Goal: Task Accomplishment & Management: Use online tool/utility

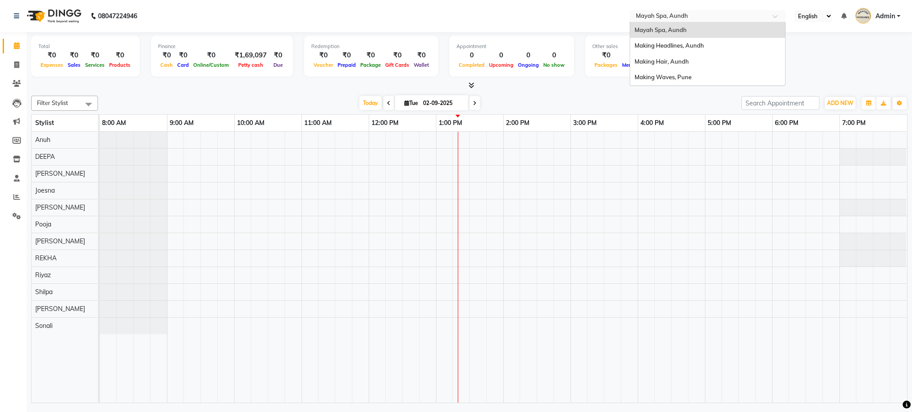
click at [695, 15] on input "text" at bounding box center [698, 16] width 129 height 9
click at [673, 61] on span "Making Hair, Aundh" at bounding box center [662, 61] width 54 height 7
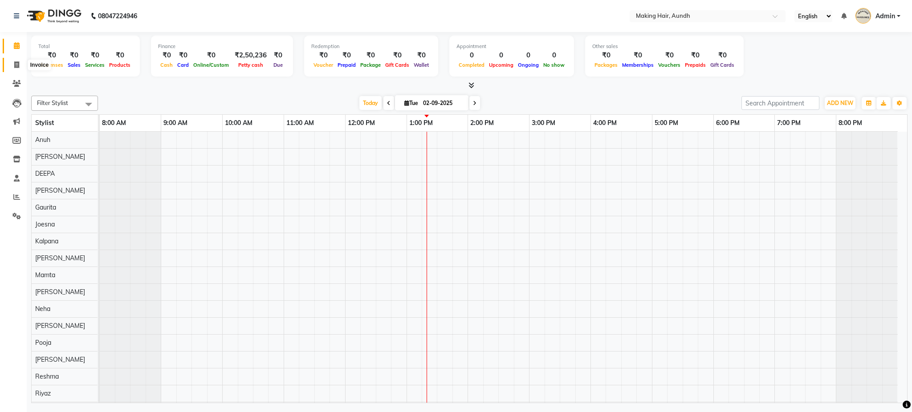
click at [19, 66] on span at bounding box center [17, 65] width 16 height 10
select select "service"
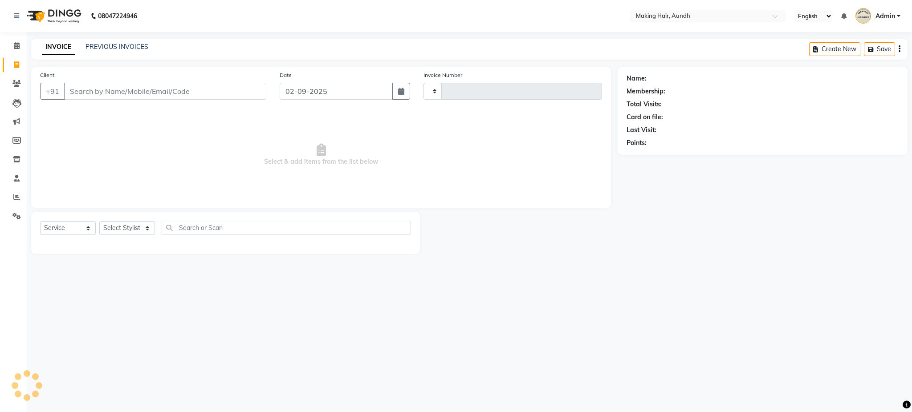
type input "0269"
select select "760"
click at [88, 92] on input "Client" at bounding box center [165, 91] width 202 height 17
type input "s"
type input "9881471096"
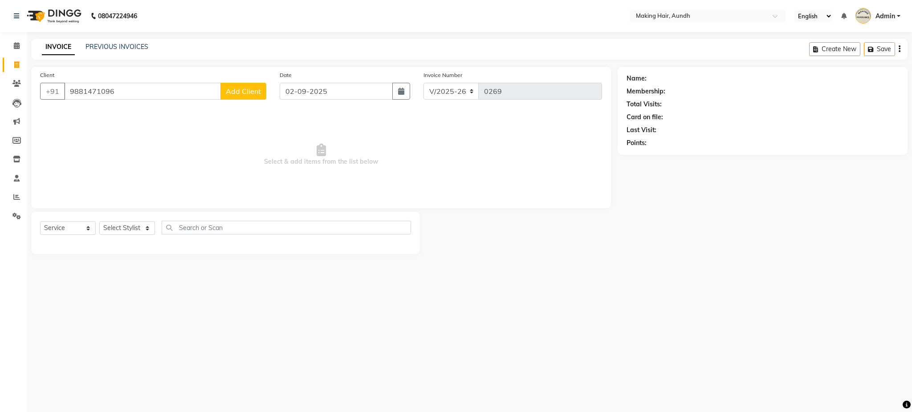
click at [240, 94] on span "Add Client" at bounding box center [243, 91] width 35 height 9
select select "22"
